Goal: Check status: Check status

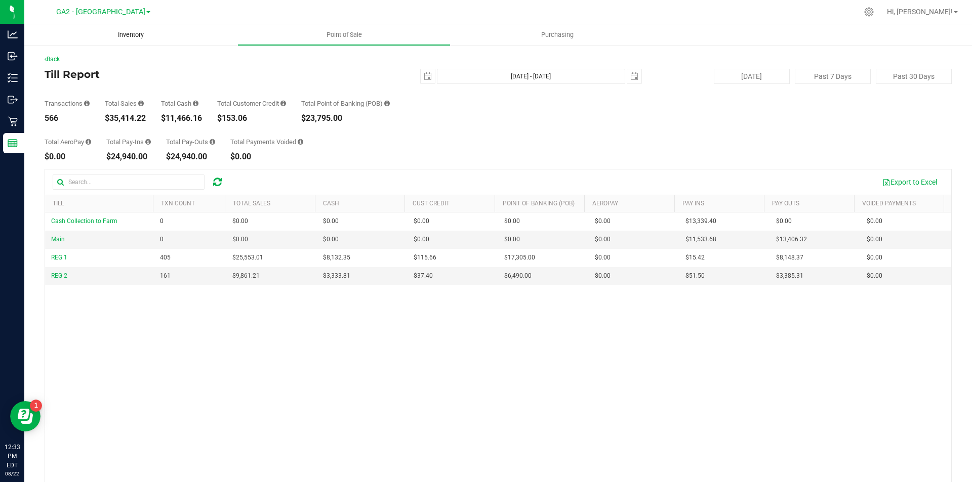
click at [136, 33] on span "Inventory" at bounding box center [130, 34] width 53 height 9
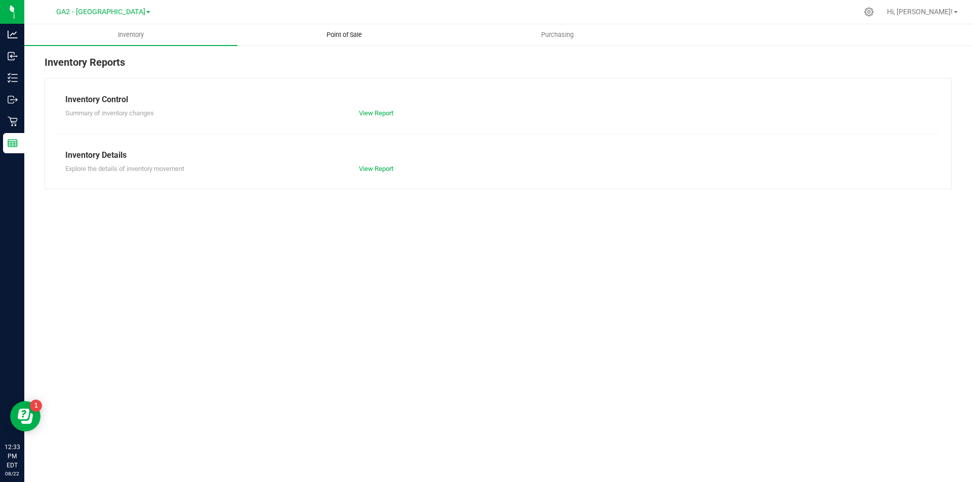
click at [339, 38] on span "Point of Sale" at bounding box center [344, 34] width 63 height 9
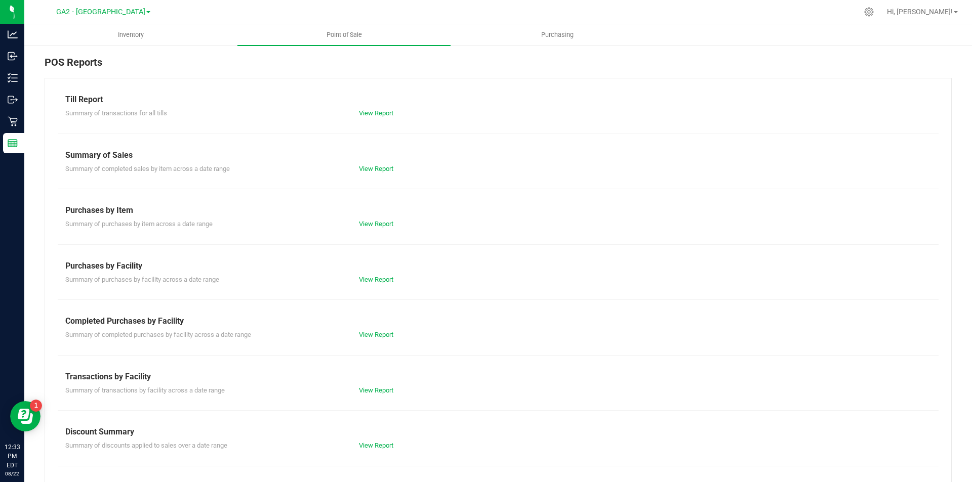
click at [382, 174] on div "Till Report Summary of transactions for all tills View Report Summary of Sales …" at bounding box center [498, 300] width 907 height 444
click at [383, 168] on link "View Report" at bounding box center [376, 169] width 34 height 8
